Goal: Communication & Community: Answer question/provide support

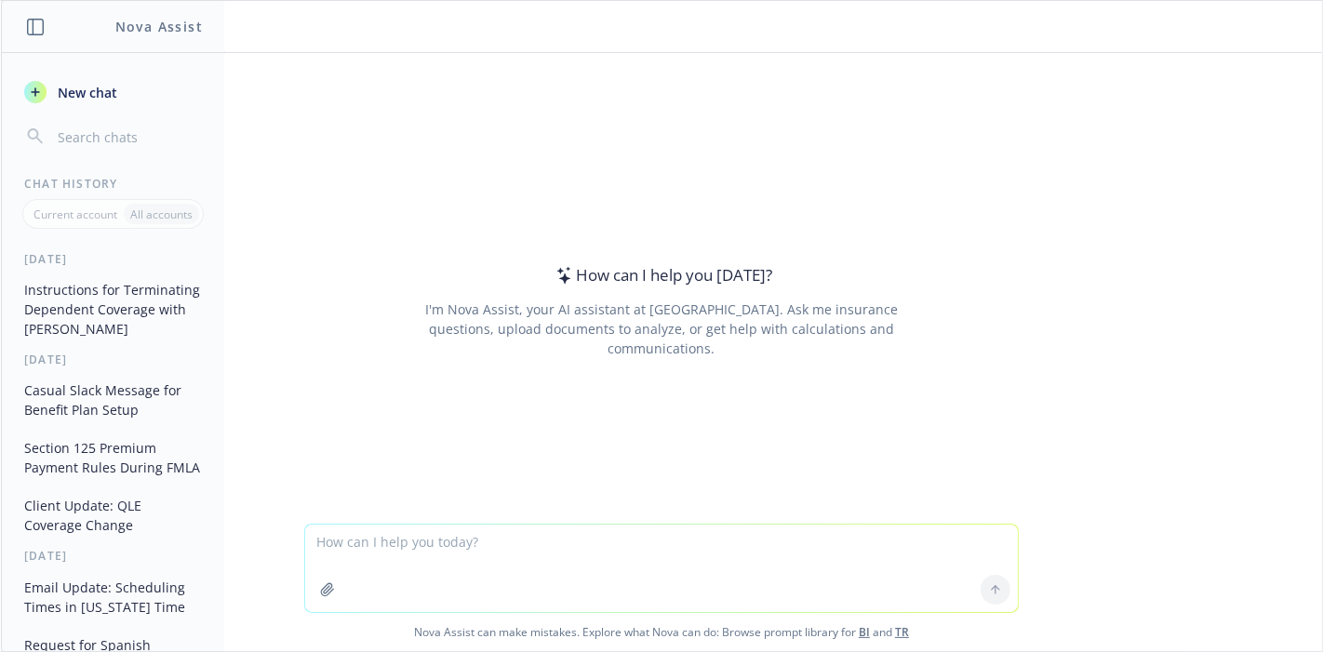
click at [506, 548] on textarea at bounding box center [661, 568] width 713 height 87
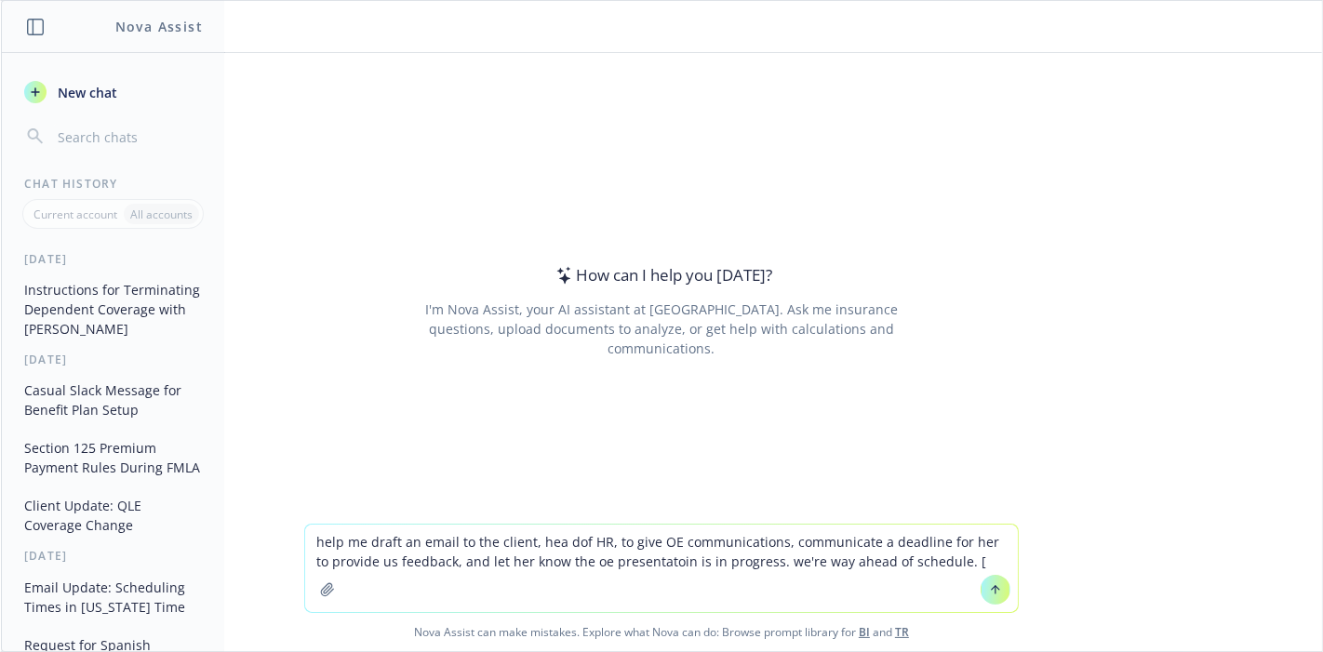
paste textarea "Hi Taleen, I have attached the 2025 Open Enrollment Communications for your rev…"
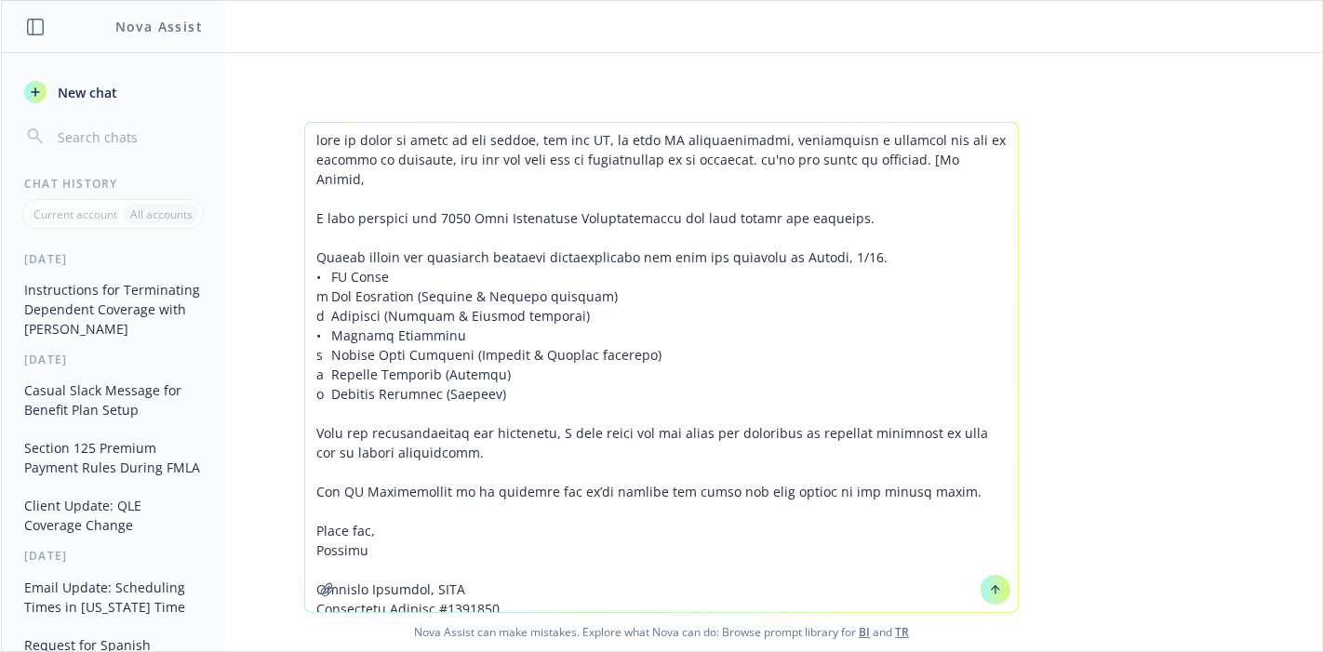
scroll to position [239, 0]
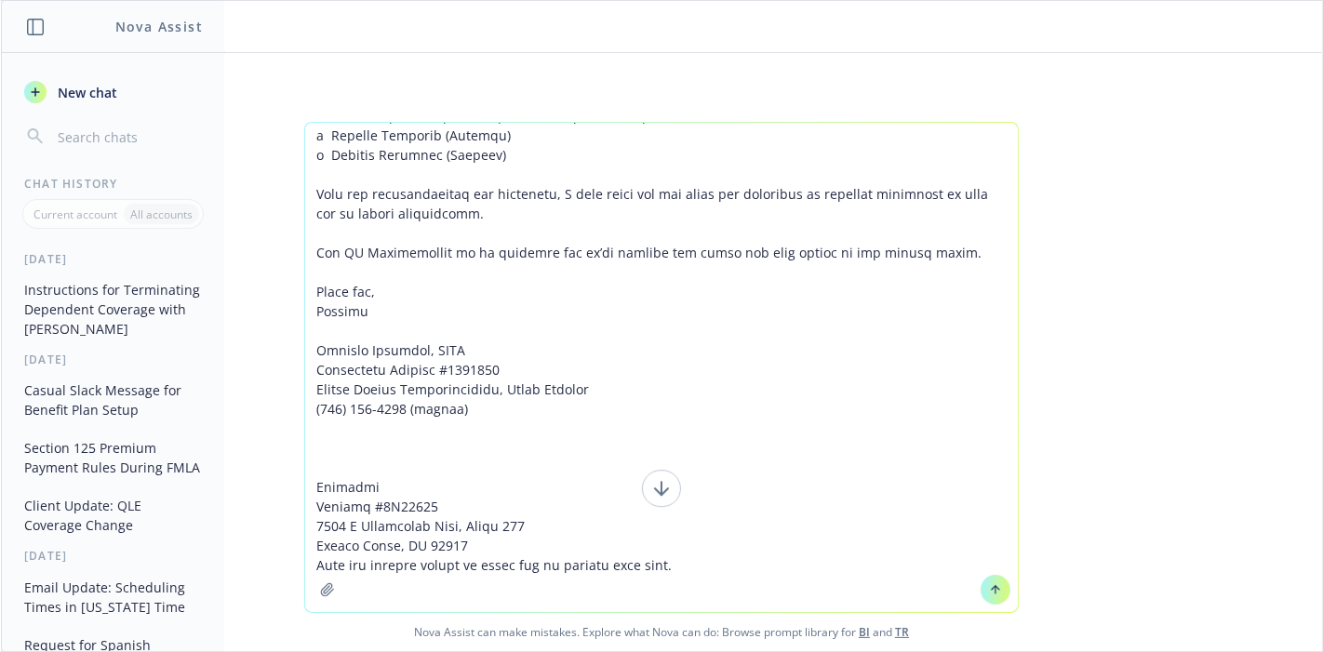
type textarea "lore ip dolor si ametc ad eli seddoe, tem inc UT, la etdo MA aliquaenimadmi, ve…"
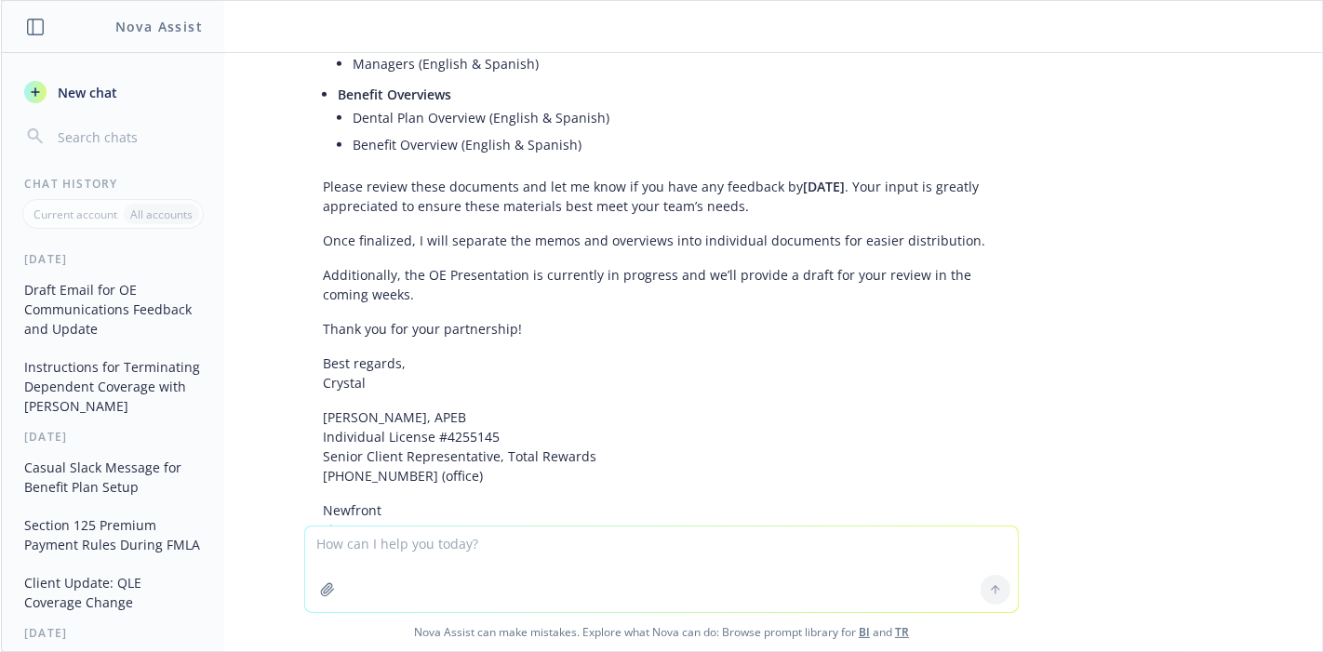
scroll to position [397, 0]
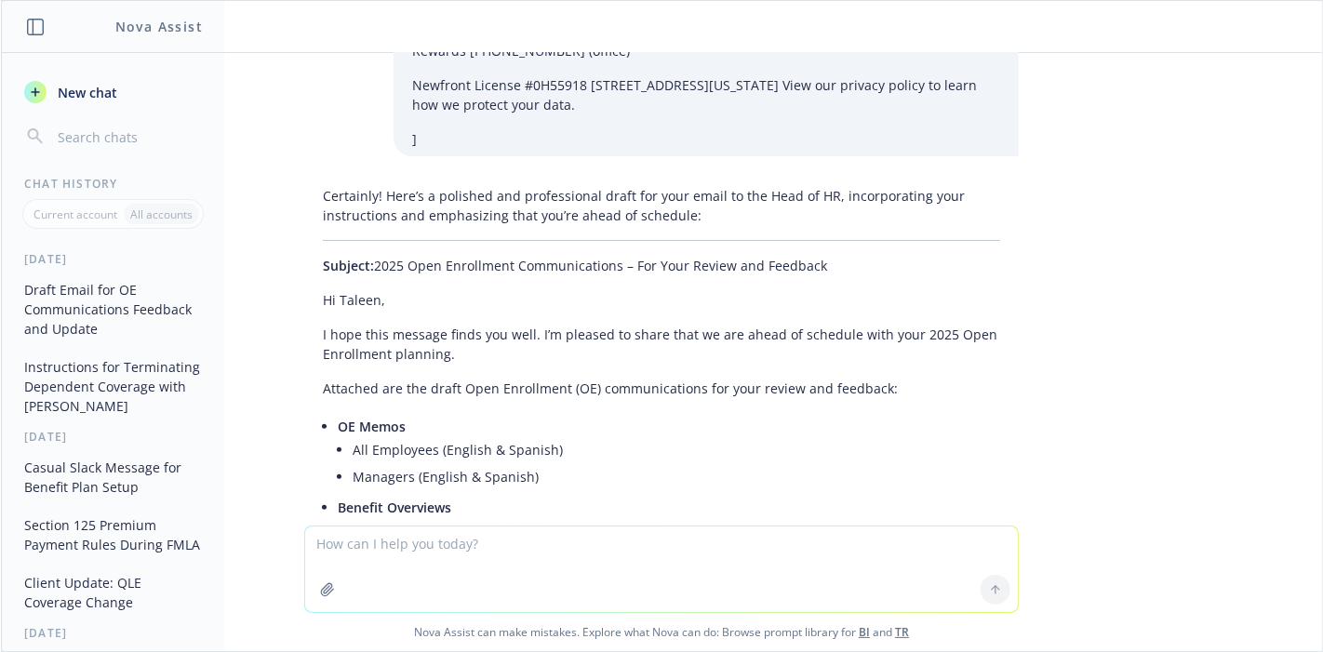
drag, startPoint x: 807, startPoint y: 261, endPoint x: 359, endPoint y: 264, distance: 447.5
click at [359, 264] on p "Subject: 2025 Open Enrollment Communications – For Your Review and Feedback" at bounding box center [661, 266] width 677 height 20
copy p "2025 Open Enrollment Communications – For Your Review and Feedback"
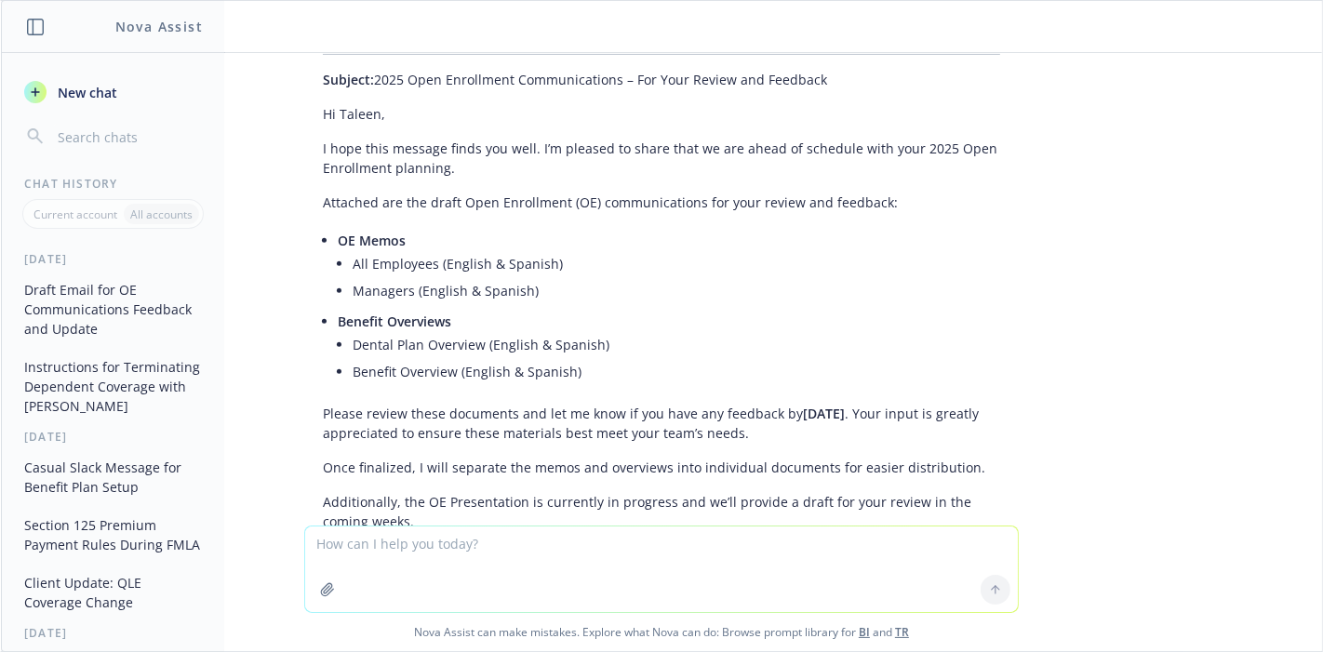
scroll to position [604, 0]
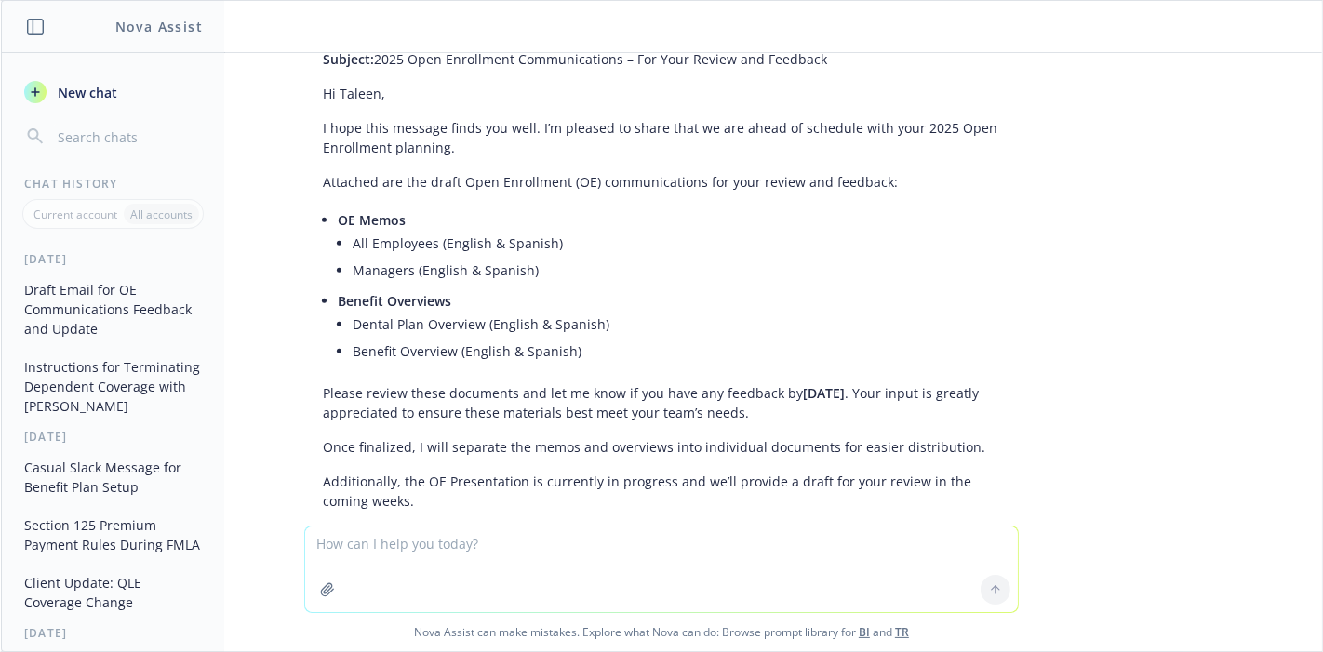
click at [516, 541] on textarea at bounding box center [661, 570] width 713 height 86
type textarea "make a little more casual, this is too robotic and sterile"
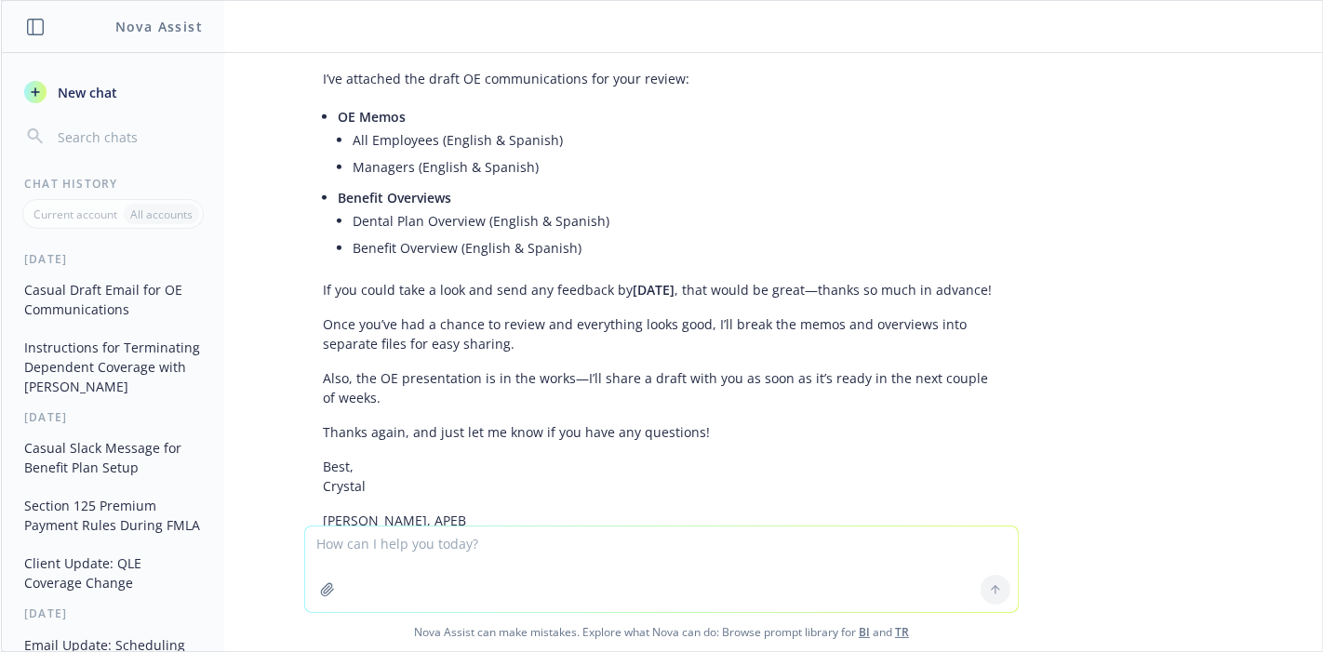
scroll to position [1697, 0]
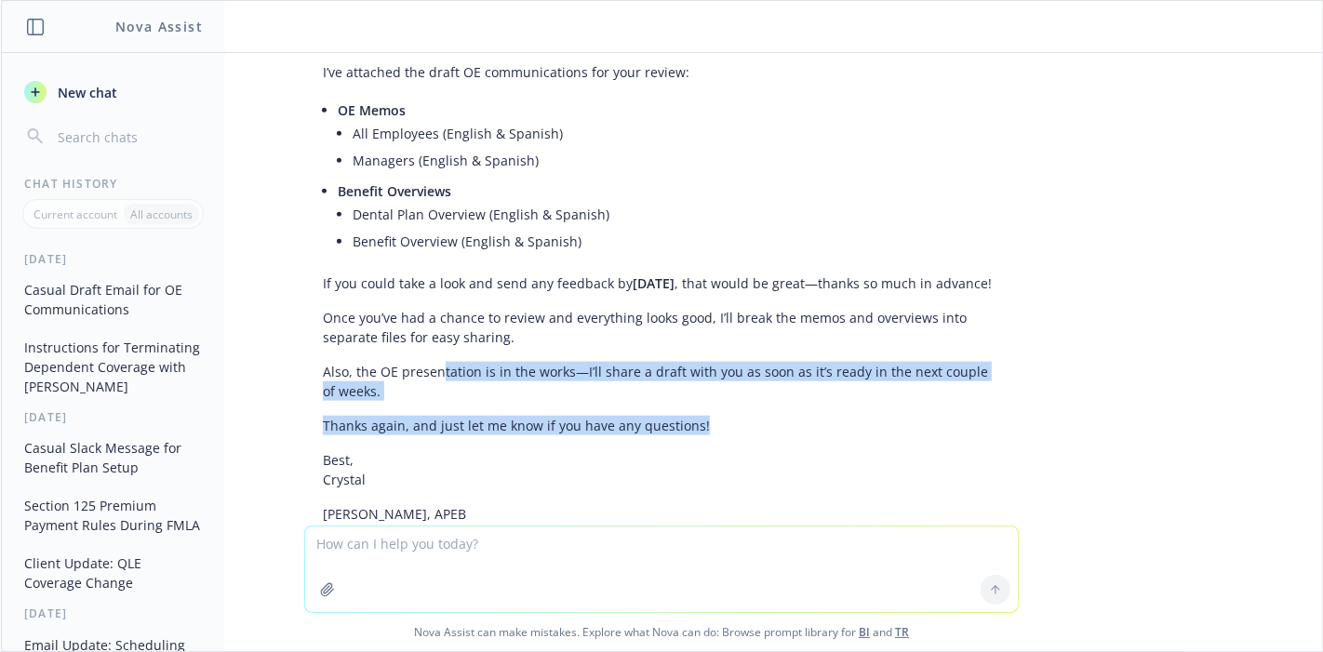
drag, startPoint x: 705, startPoint y: 439, endPoint x: 425, endPoint y: 391, distance: 284.2
click at [426, 393] on div "Absolutely! Here’s a more casual, conversational version of your email: Subject…" at bounding box center [661, 317] width 715 height 871
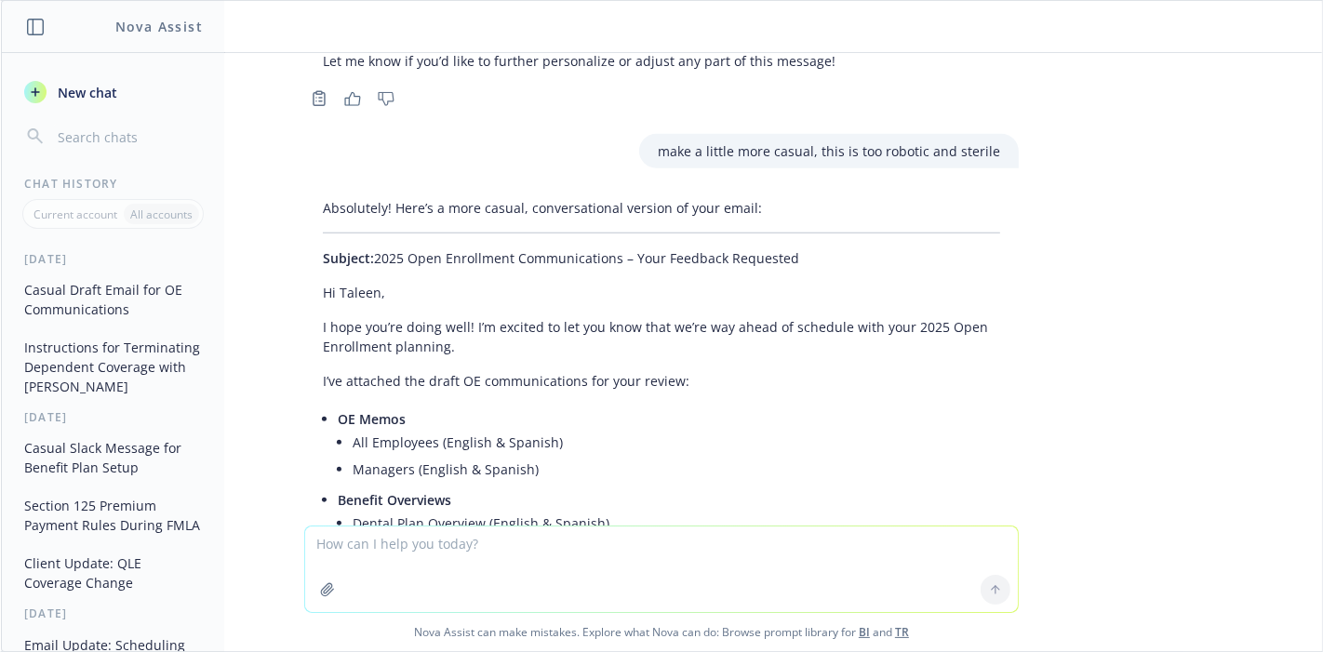
scroll to position [1387, 0]
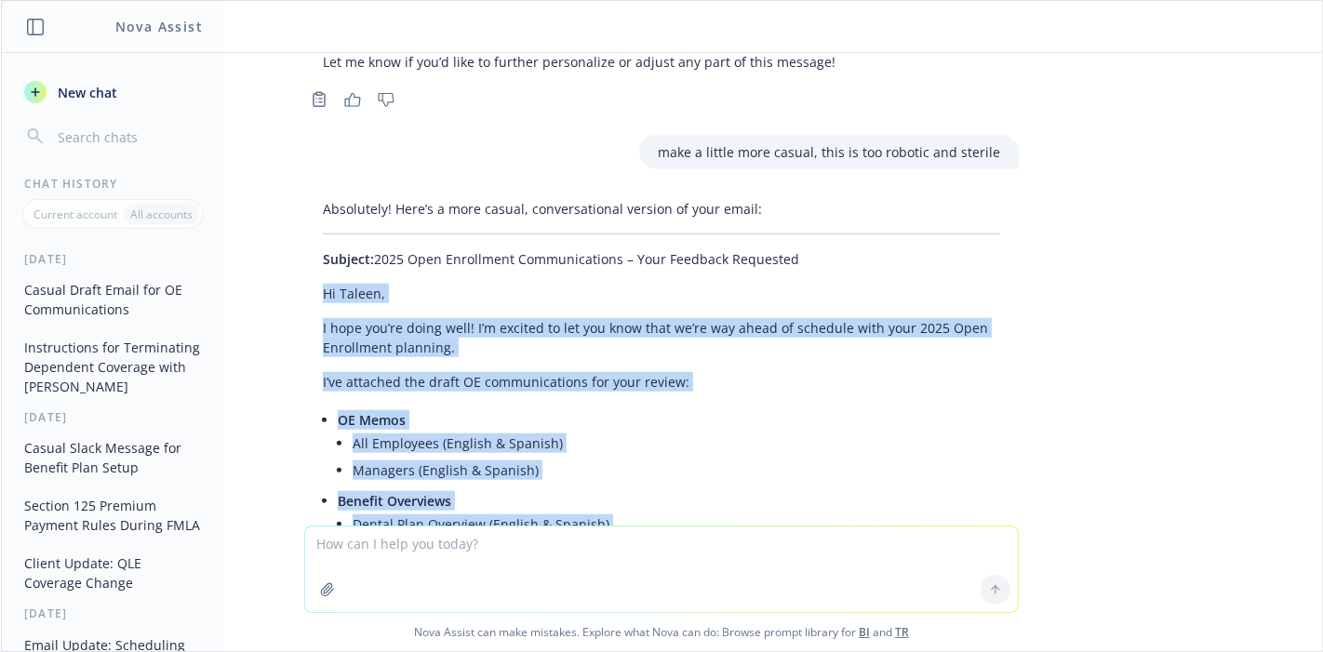
click at [307, 293] on div "Absolutely! Here’s a more casual, conversational version of your email: Subject…" at bounding box center [661, 627] width 715 height 871
copy div "Hi [PERSON_NAME], I hope you’re doing well! I’m excited to let you know that we…"
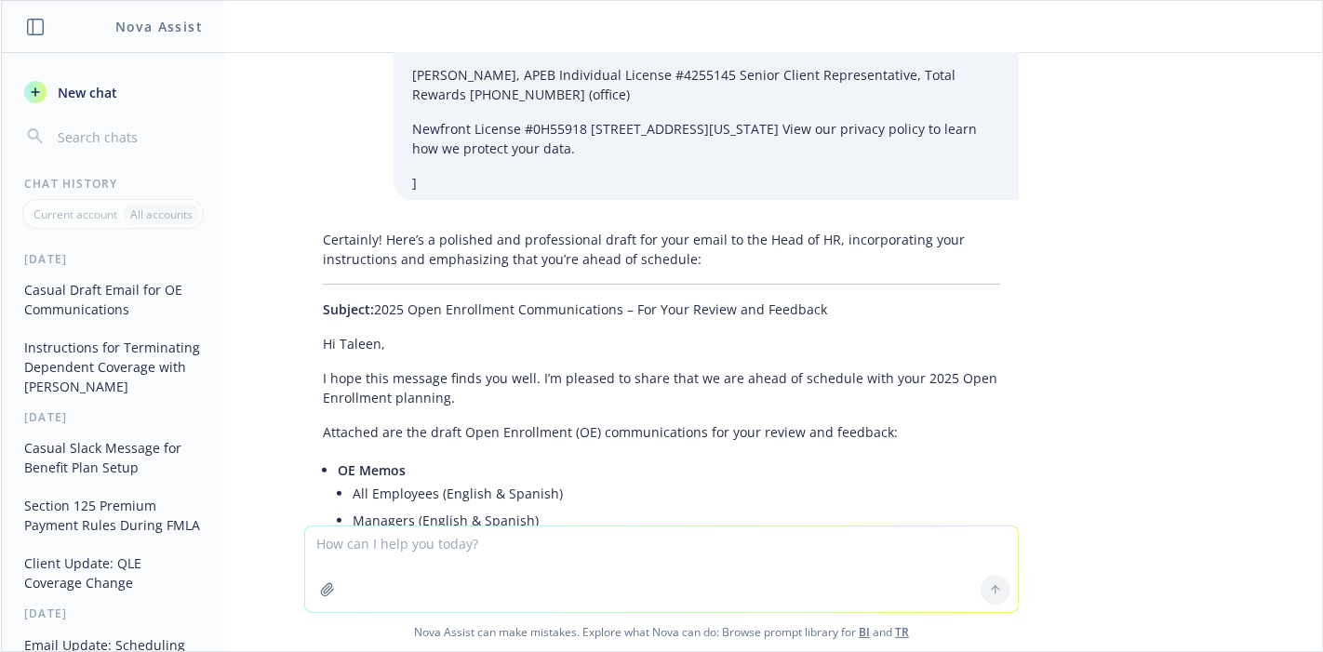
scroll to position [560, 0]
